Goal: Complete application form

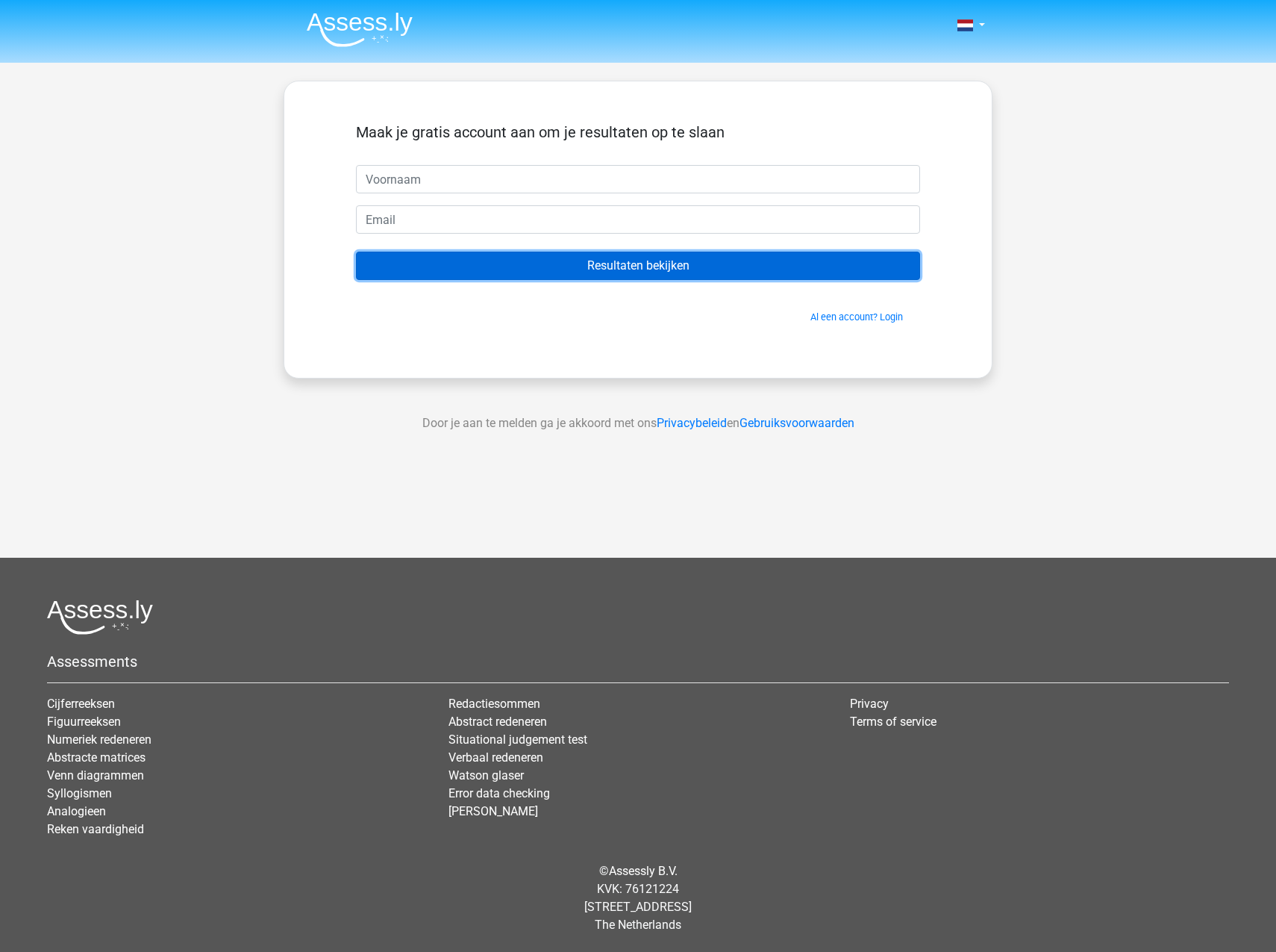
click at [671, 269] on input "Resultaten bekijken" at bounding box center [638, 265] width 564 height 28
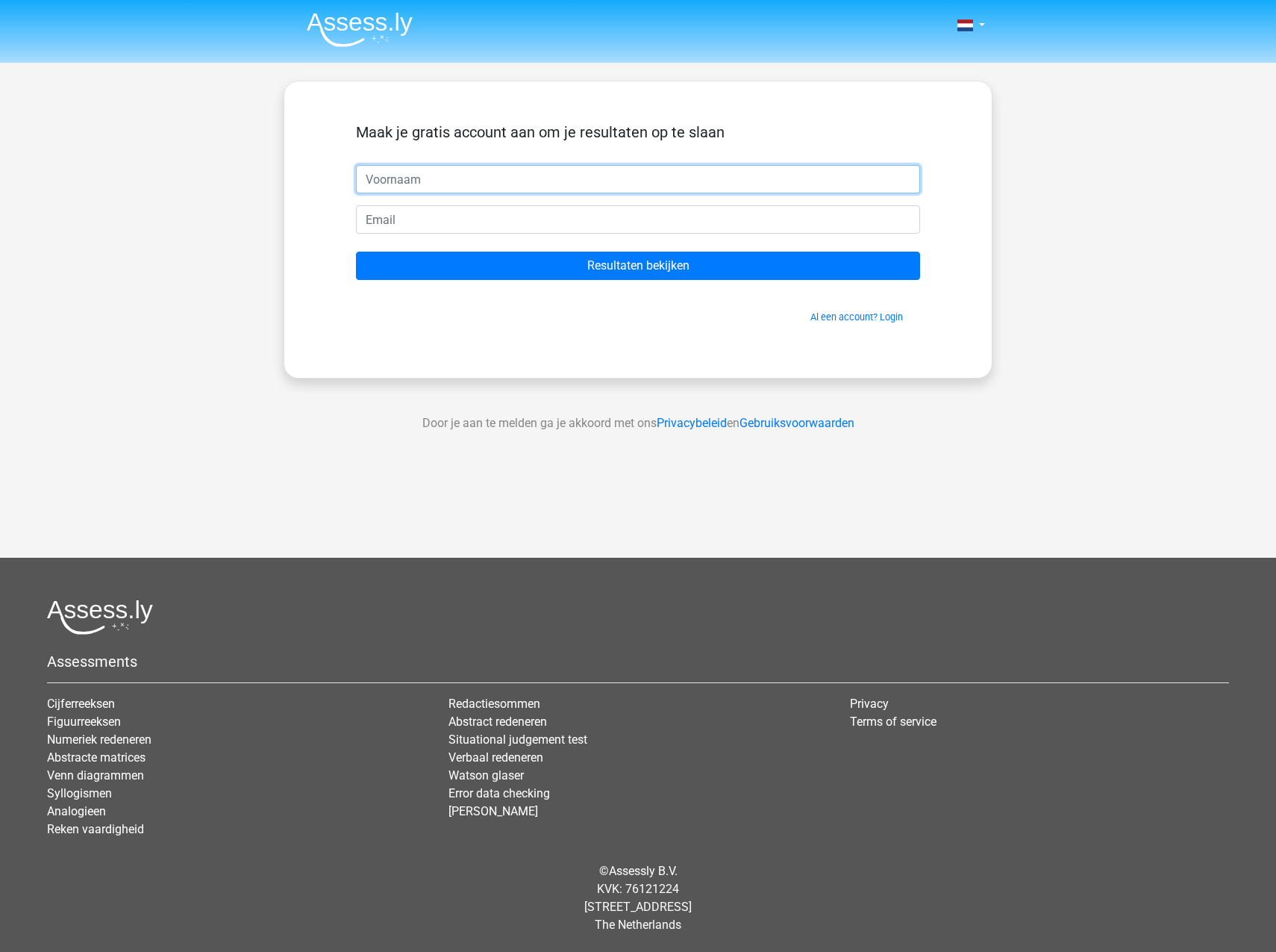
click at [505, 181] on input "text" at bounding box center [638, 178] width 564 height 28
type input "Maarten"
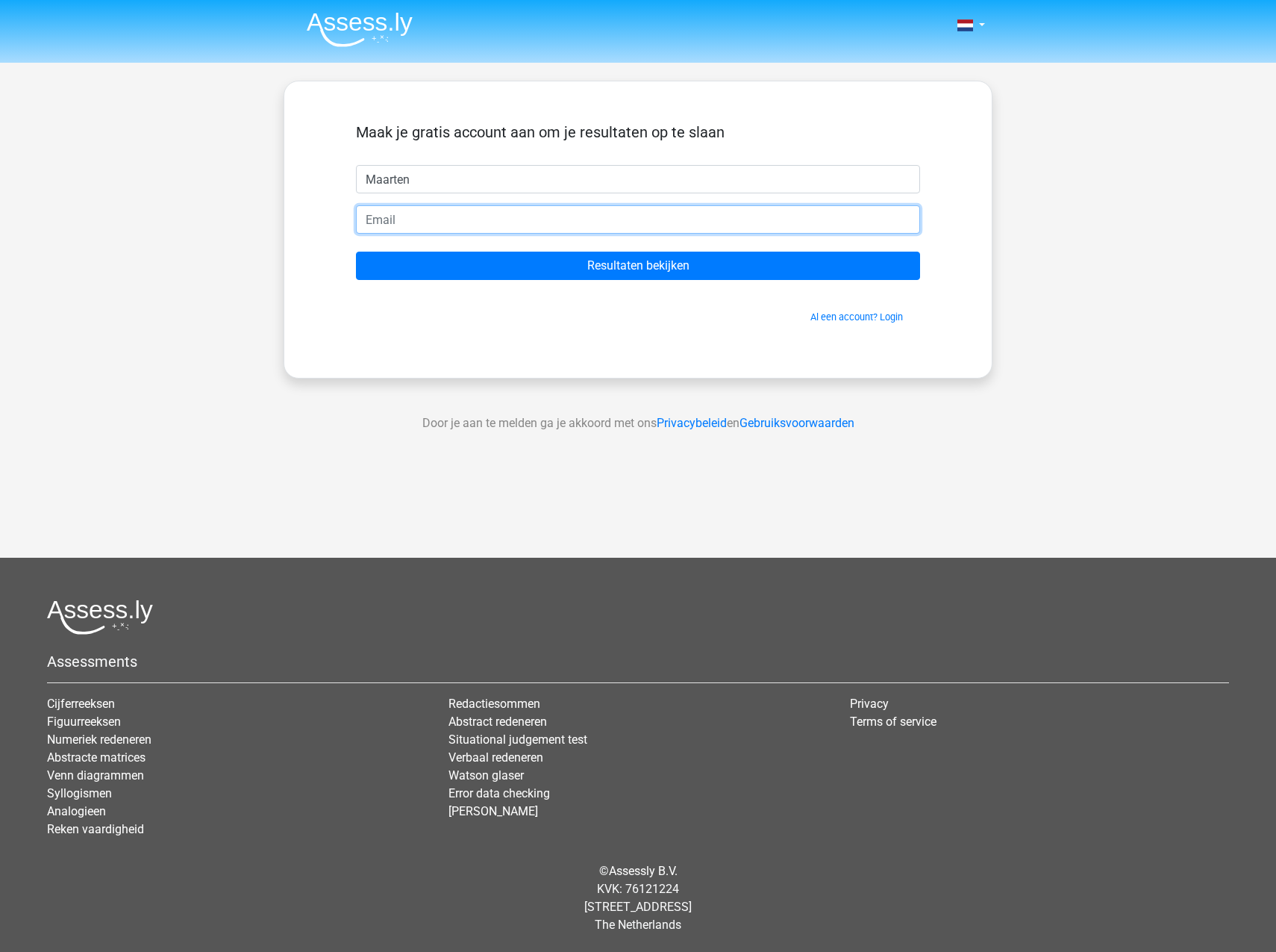
click at [437, 221] on input "email" at bounding box center [638, 219] width 564 height 28
type input "maartenhepkema@hotmail.com"
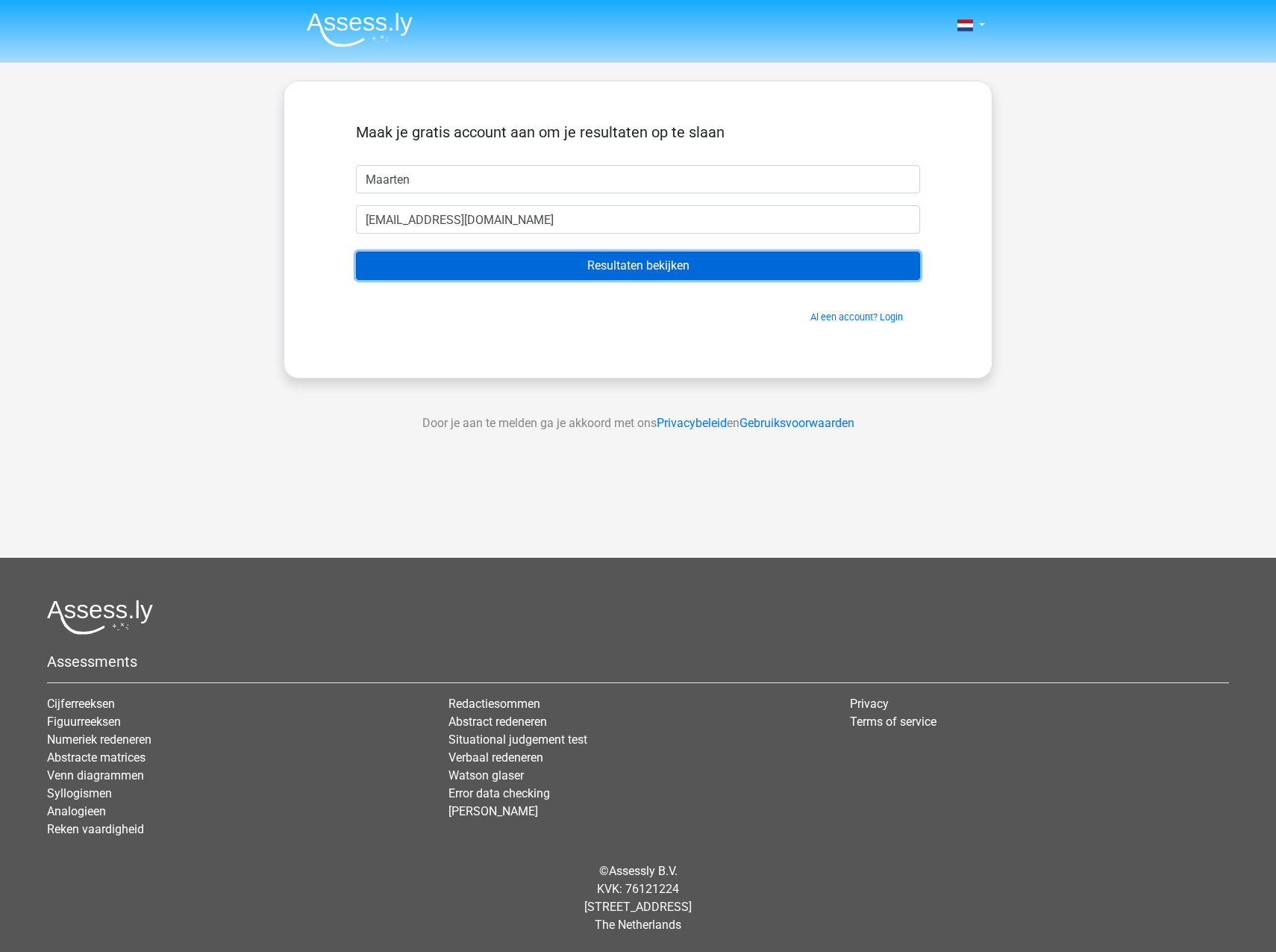
click at [564, 264] on input "Resultaten bekijken" at bounding box center [638, 265] width 564 height 28
